Goal: Task Accomplishment & Management: Complete application form

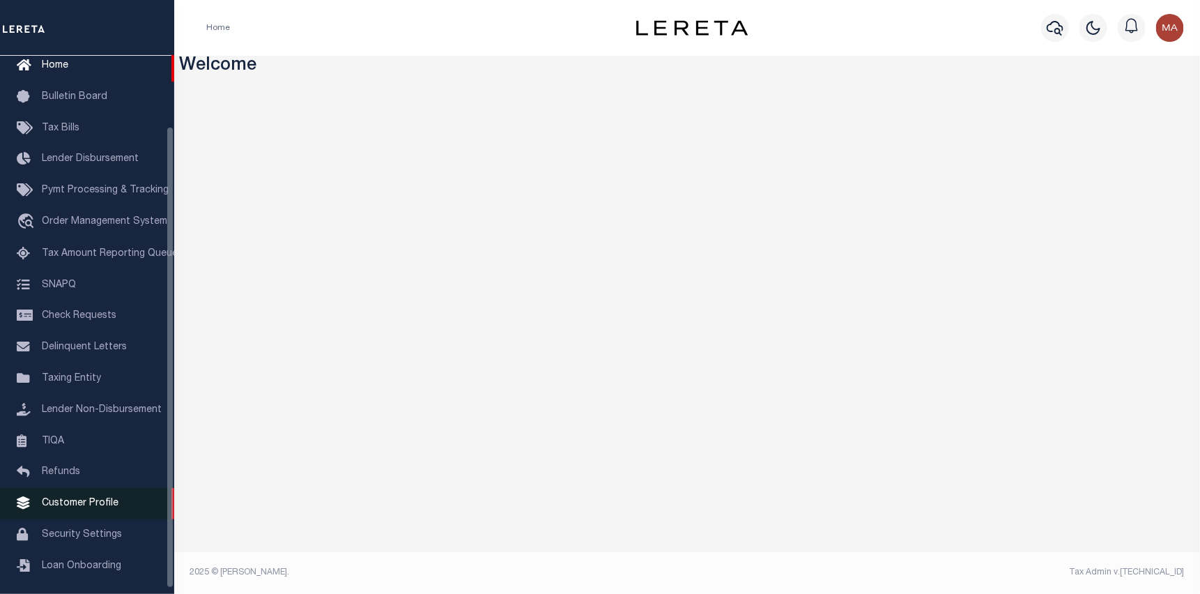
scroll to position [89, 0]
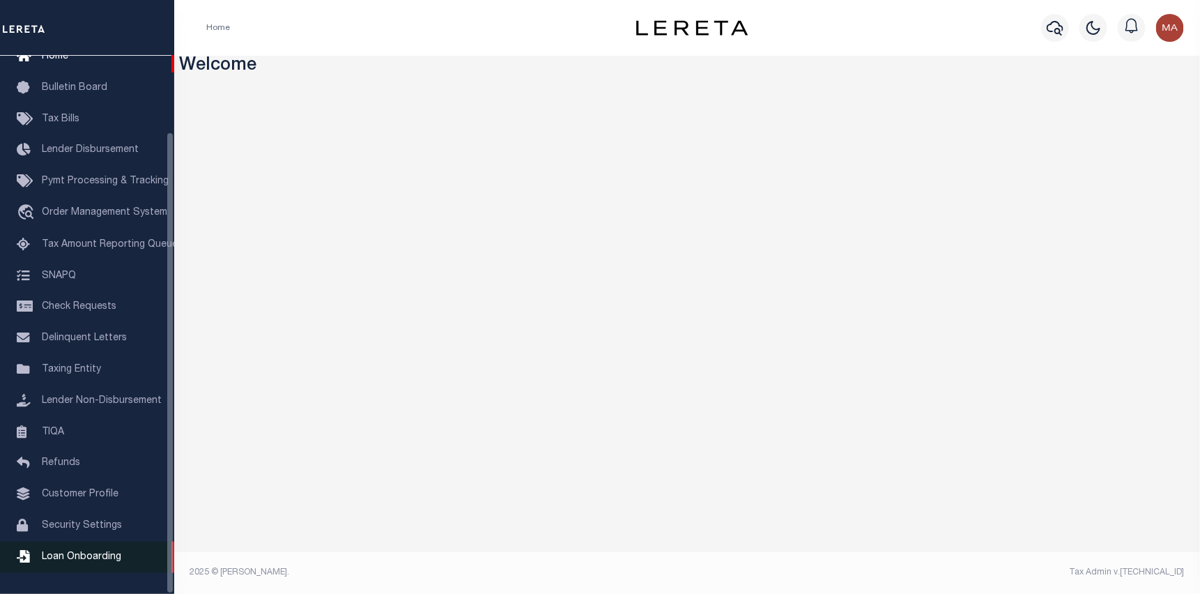
click at [98, 558] on span "Loan Onboarding" at bounding box center [81, 557] width 79 height 10
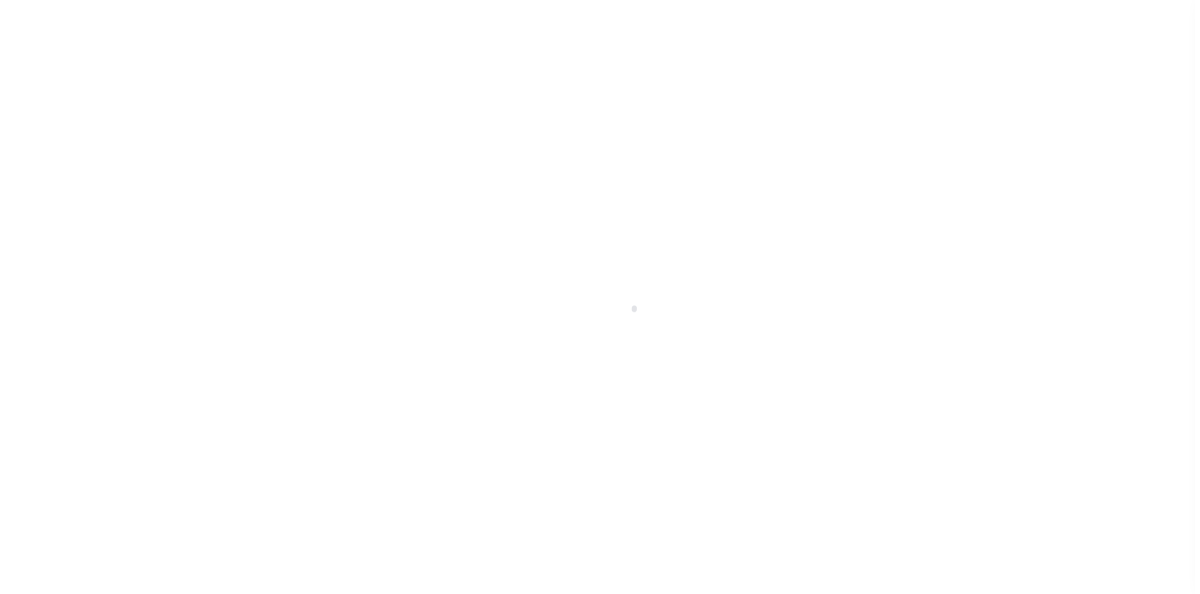
scroll to position [89, 0]
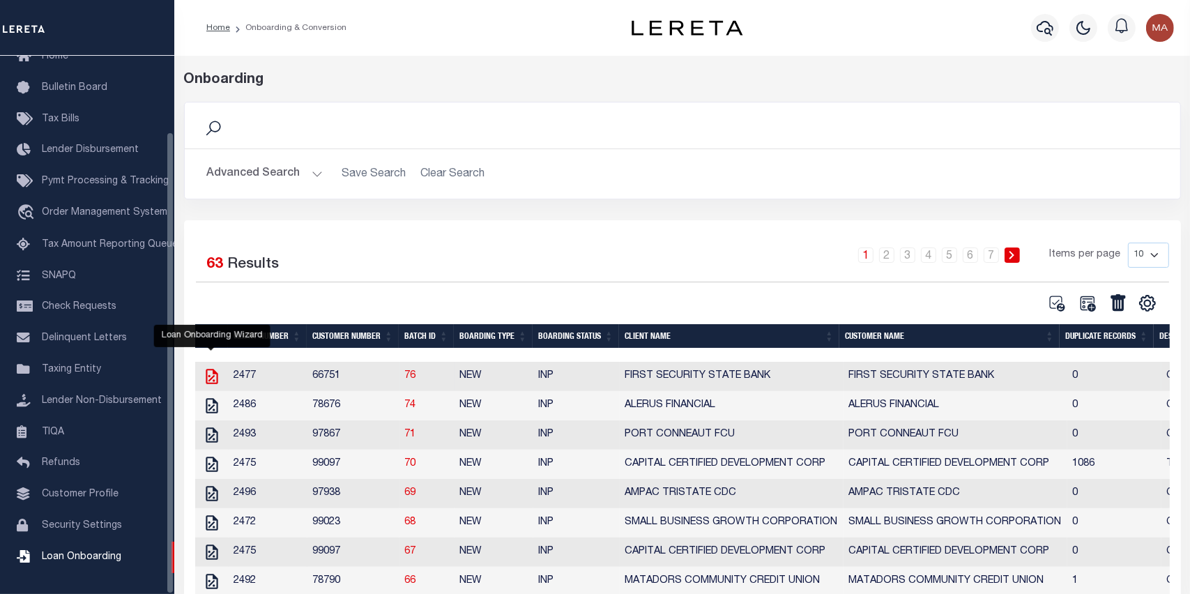
click at [213, 376] on icon "" at bounding box center [212, 376] width 18 height 18
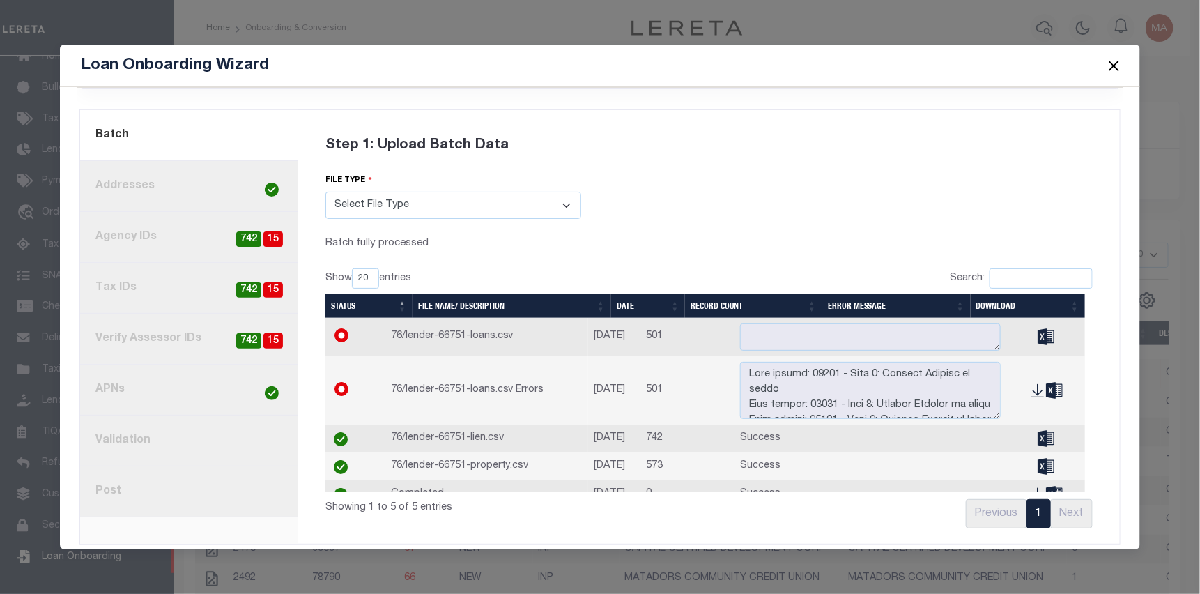
scroll to position [87, 0]
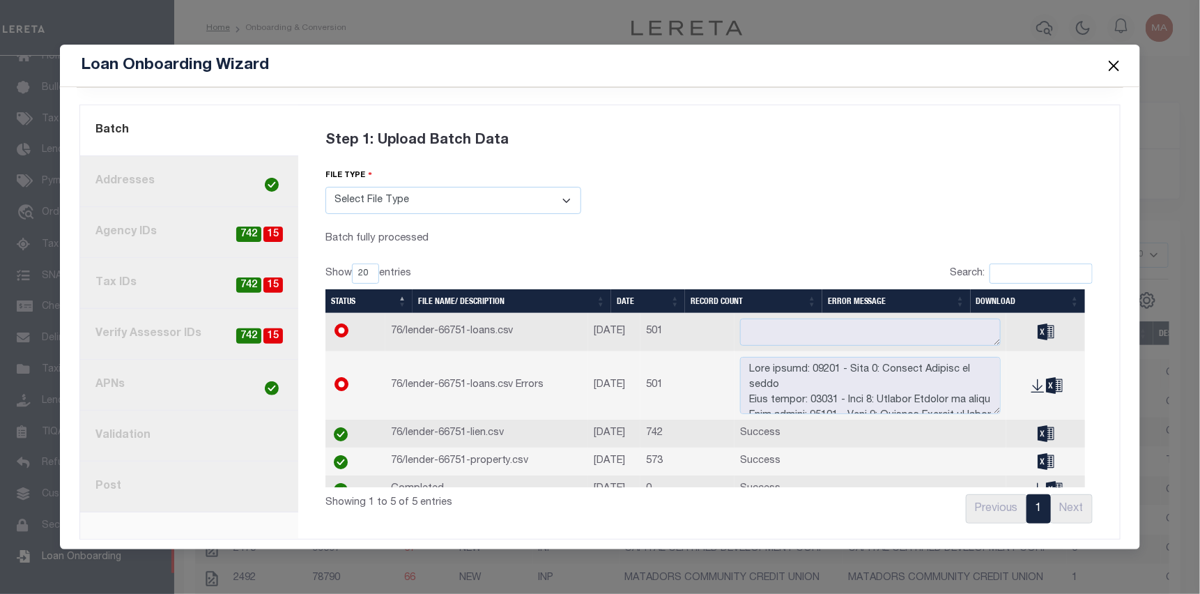
click at [193, 480] on link "8. Post" at bounding box center [189, 486] width 218 height 51
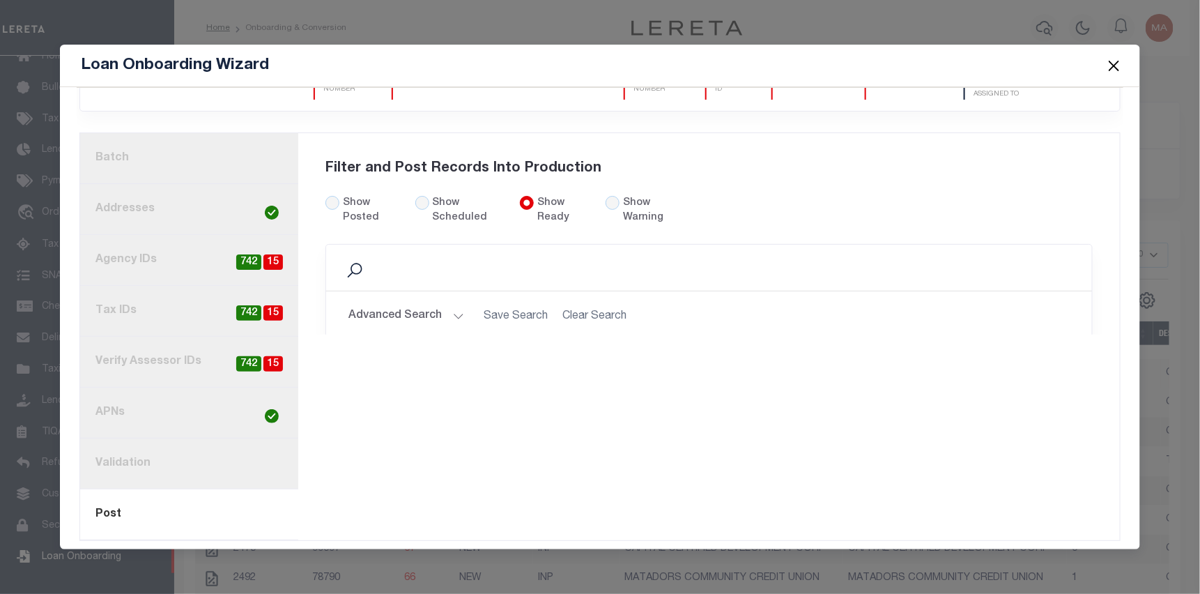
scroll to position [75, 0]
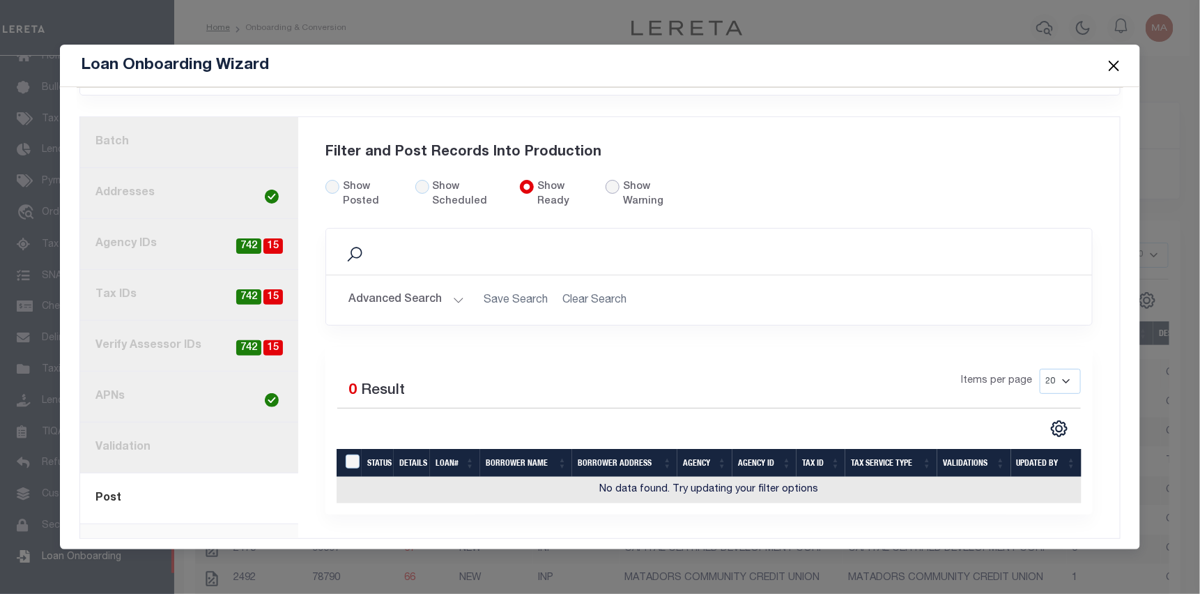
click at [606, 180] on input "radio" at bounding box center [613, 187] width 14 height 14
radio input "true"
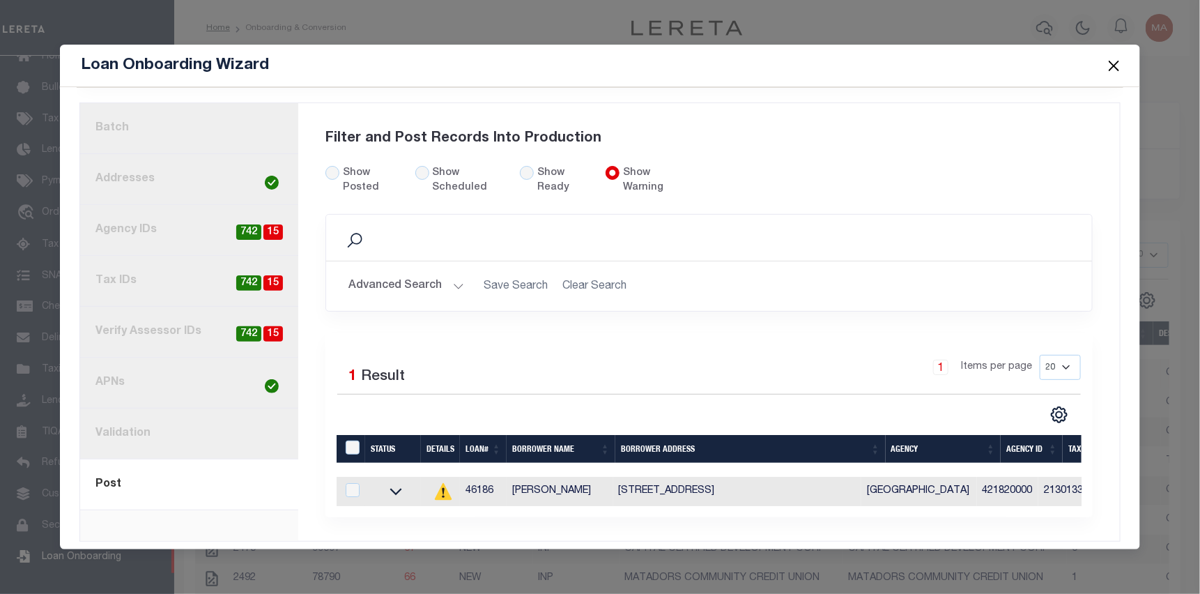
scroll to position [101, 0]
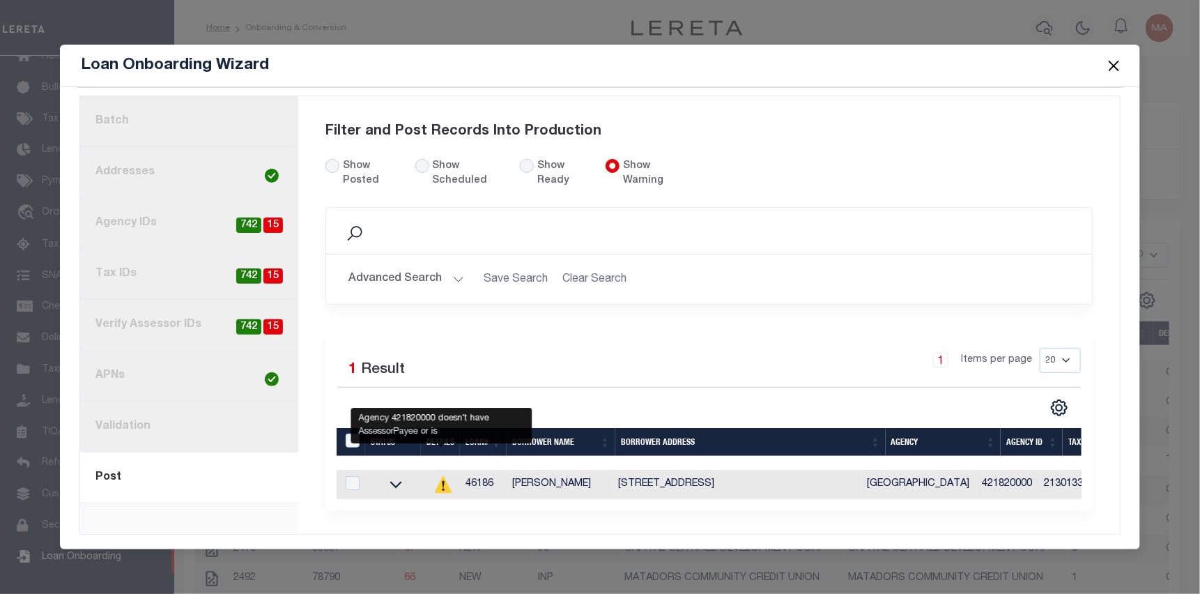
click at [440, 476] on icon at bounding box center [443, 484] width 17 height 17
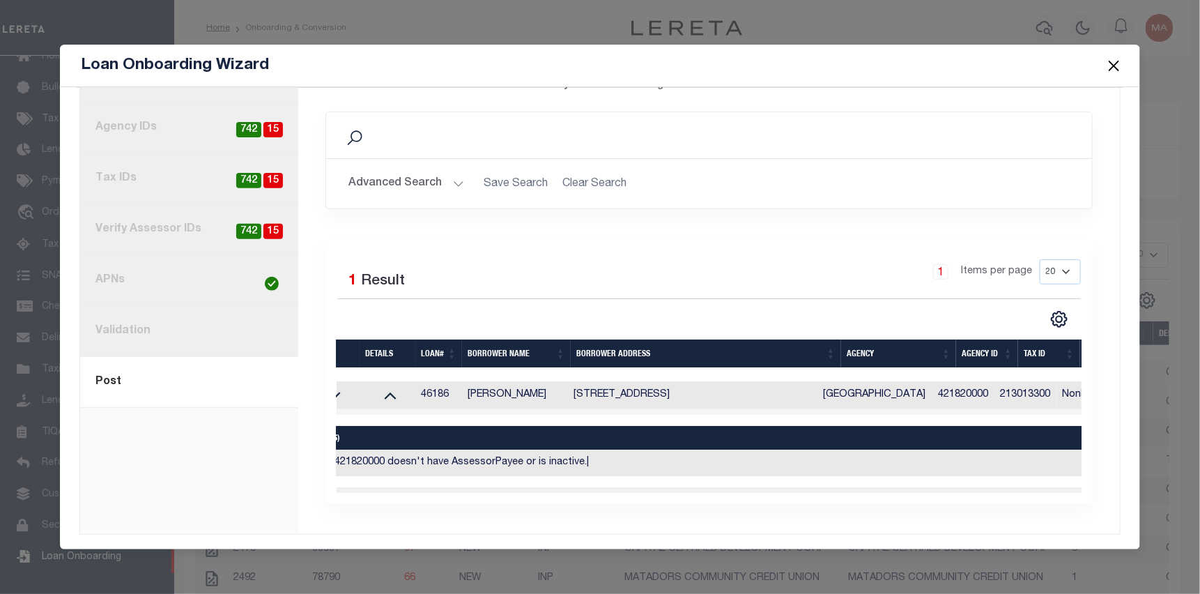
scroll to position [0, 91]
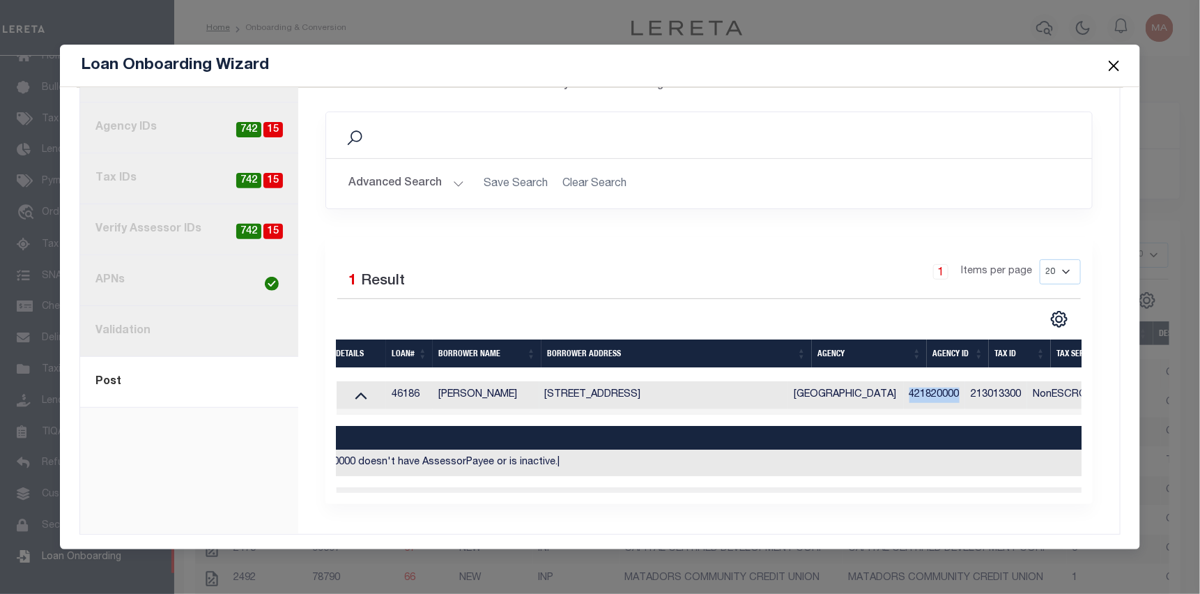
drag, startPoint x: 984, startPoint y: 386, endPoint x: 933, endPoint y: 385, distance: 51.6
click at [933, 385] on td "421820000" at bounding box center [935, 395] width 62 height 28
checkbox input "true"
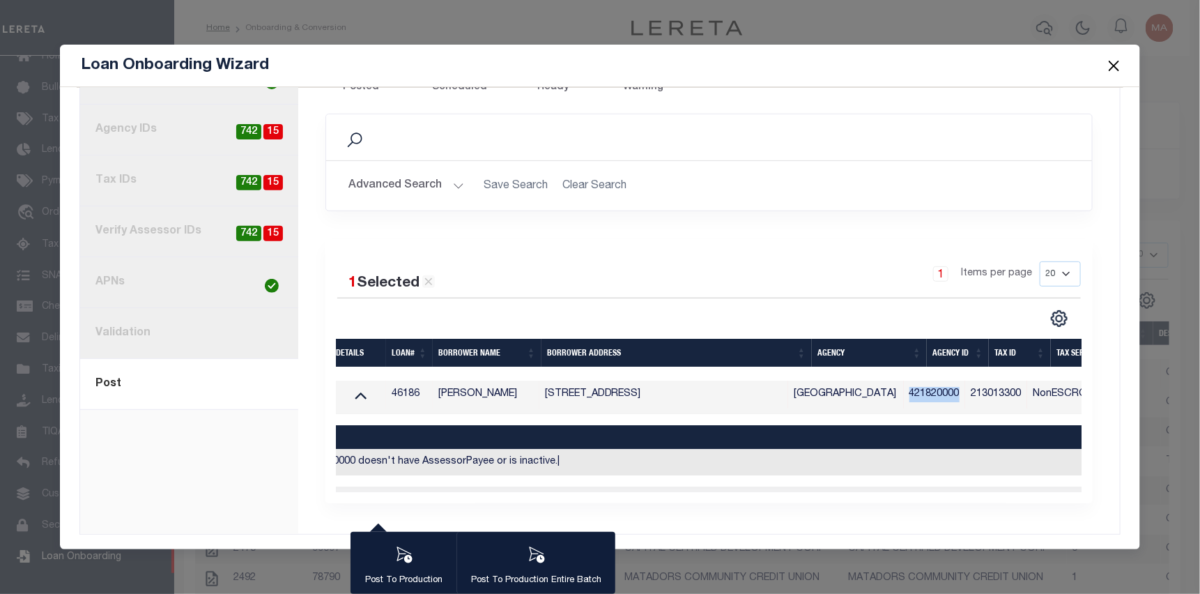
scroll to position [194, 0]
copy td "421820000"
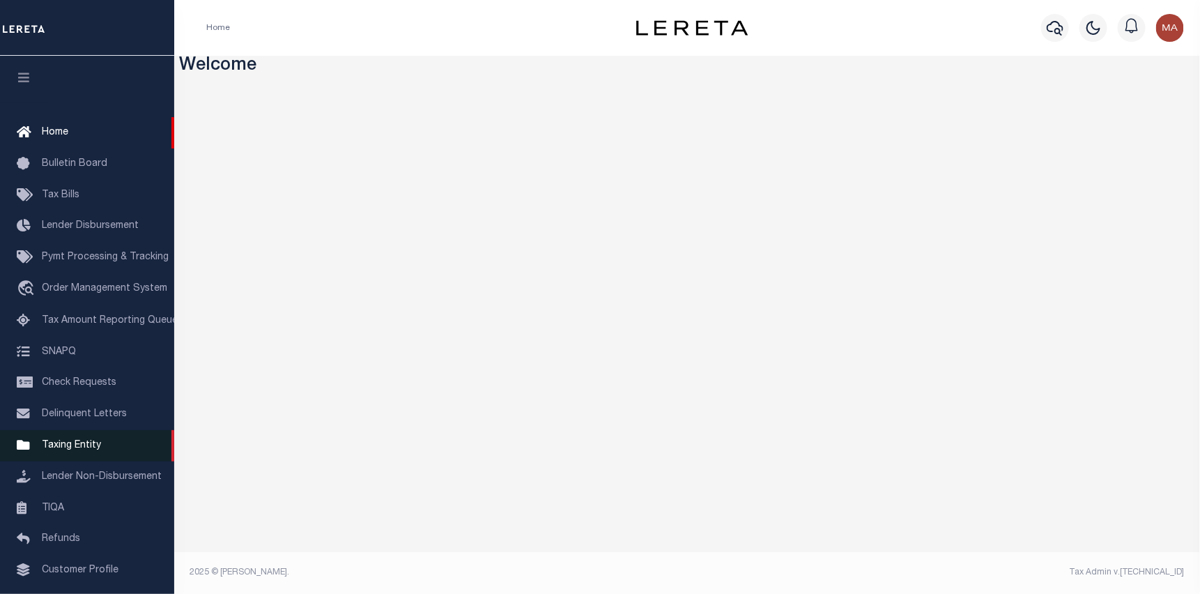
click at [89, 450] on span "Taxing Entity" at bounding box center [71, 446] width 59 height 10
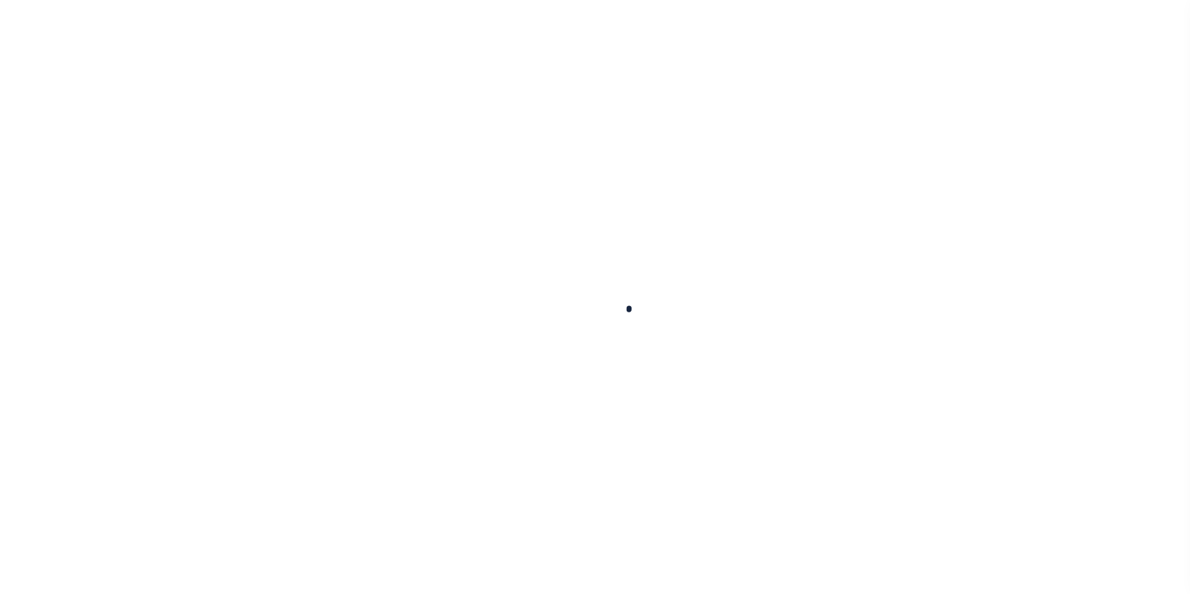
select select
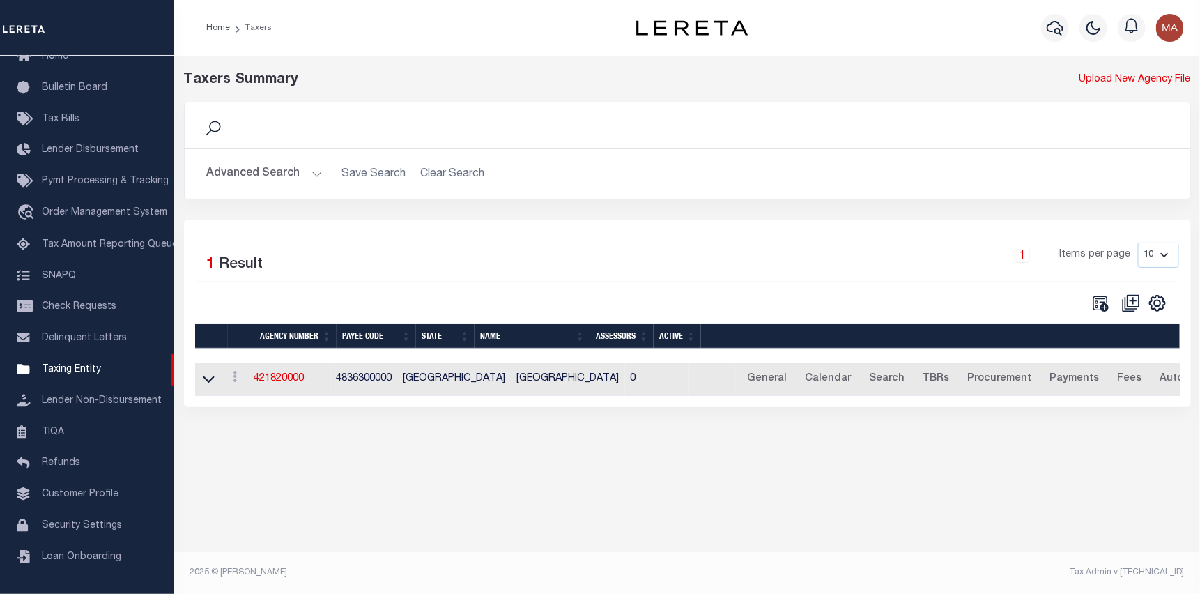
click at [276, 178] on button "Advanced Search" at bounding box center [265, 173] width 116 height 27
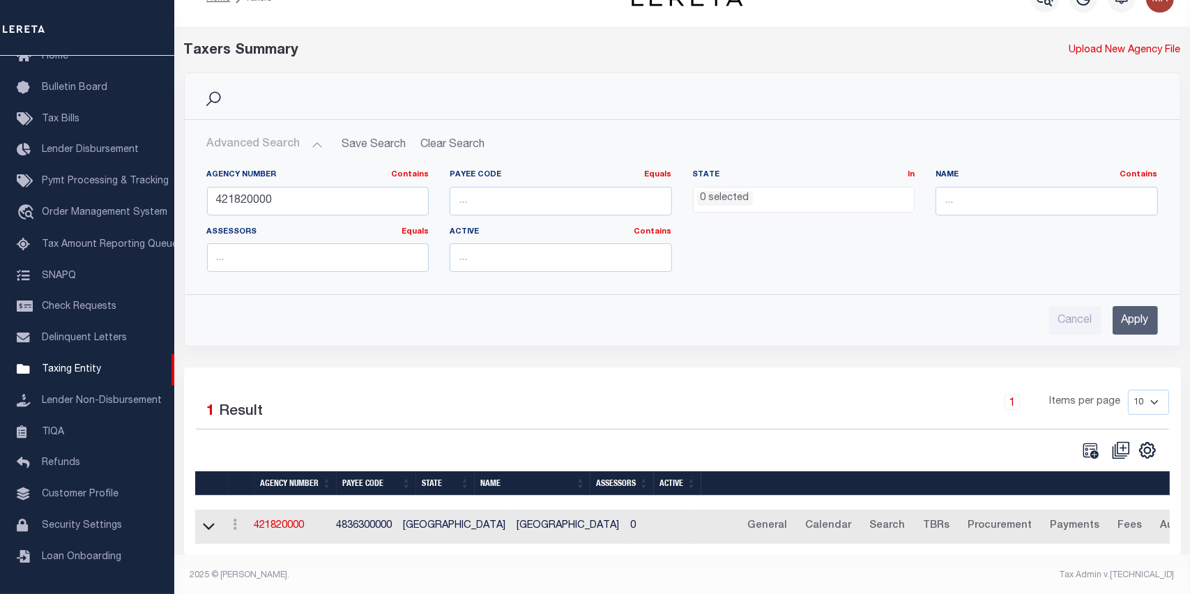
scroll to position [40, 0]
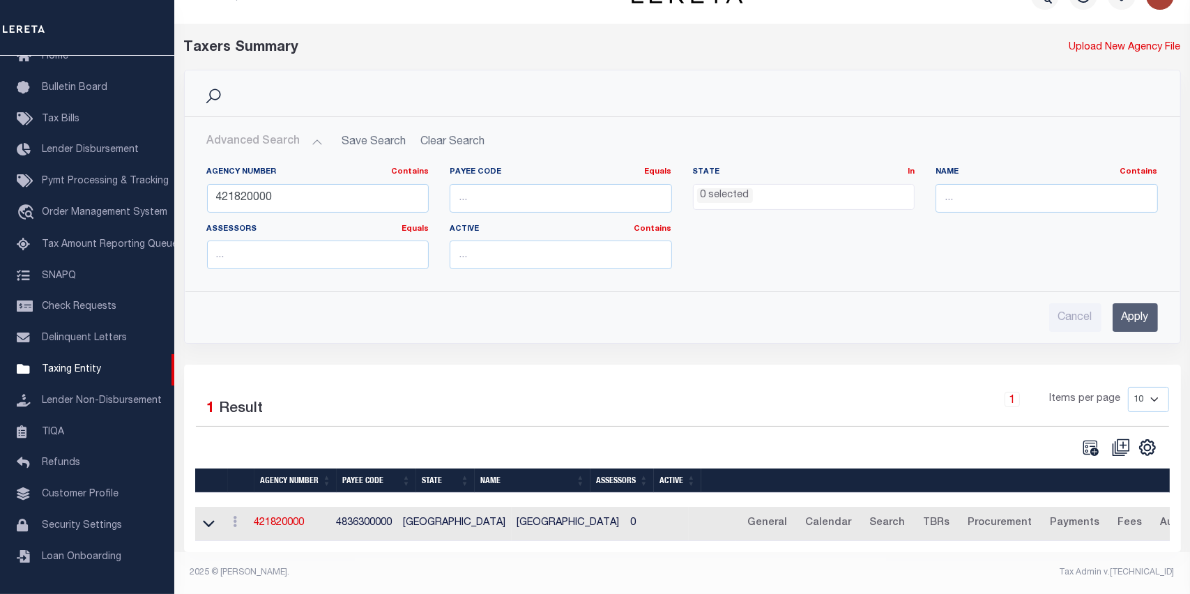
click at [303, 129] on button "Advanced Search" at bounding box center [265, 141] width 116 height 27
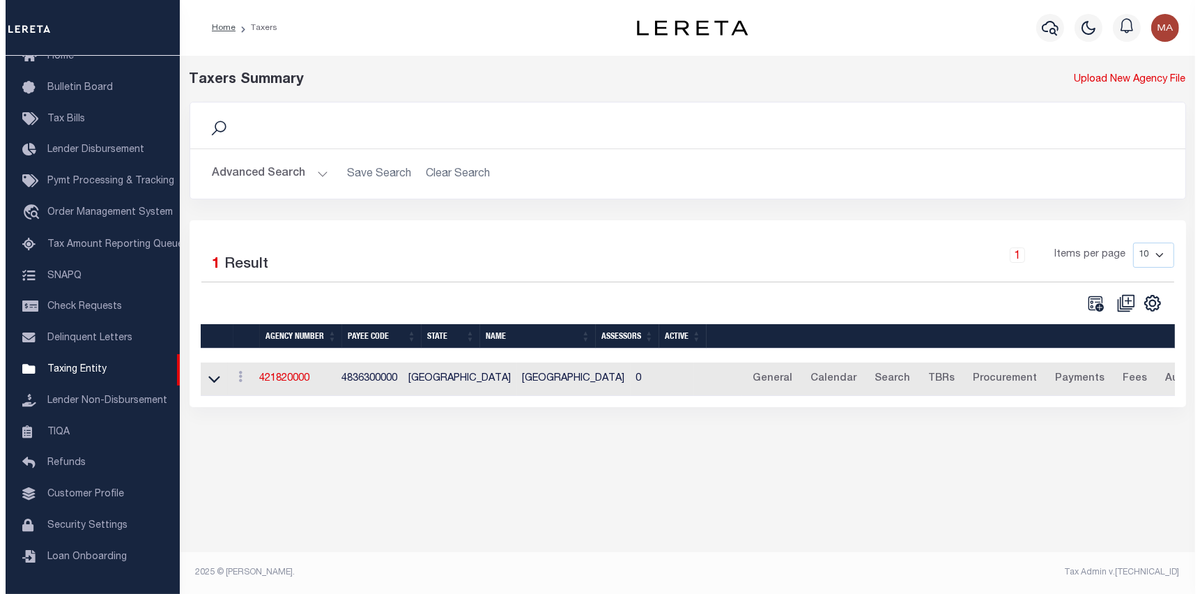
scroll to position [0, 0]
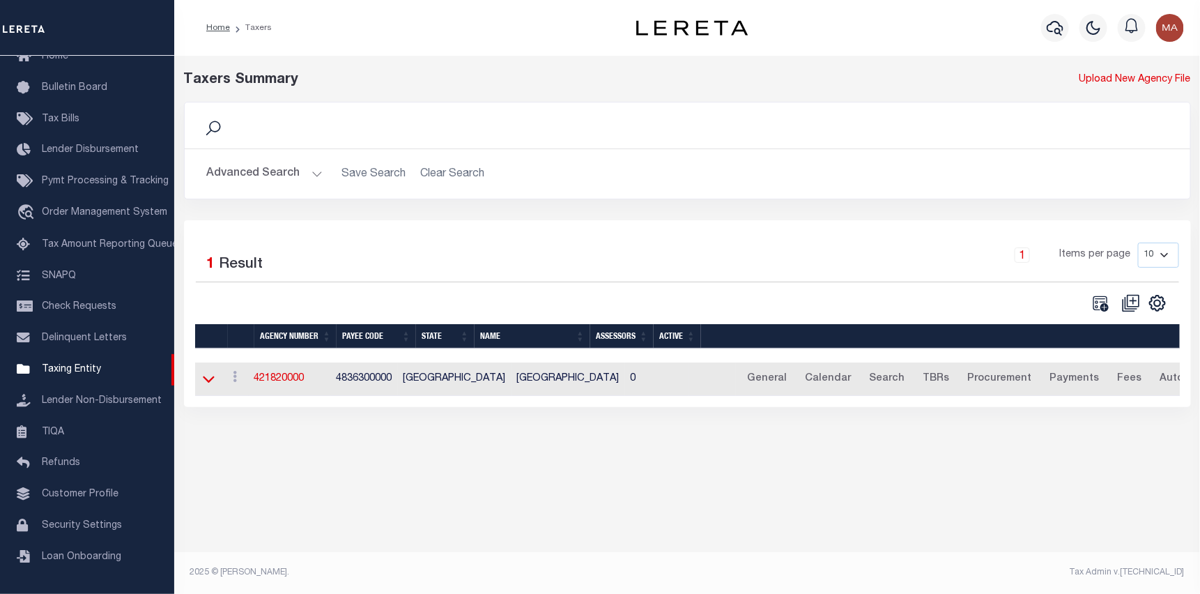
click at [213, 382] on icon at bounding box center [209, 379] width 12 height 15
